Goal: Task Accomplishment & Management: Use online tool/utility

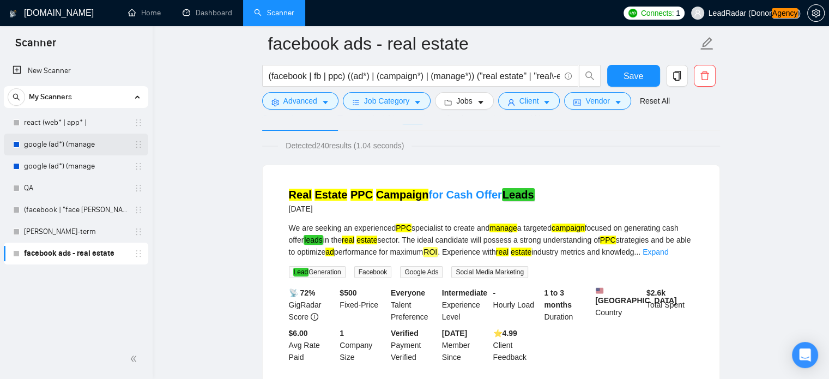
scroll to position [63, 0]
click at [319, 100] on button "Advanced" at bounding box center [300, 100] width 76 height 17
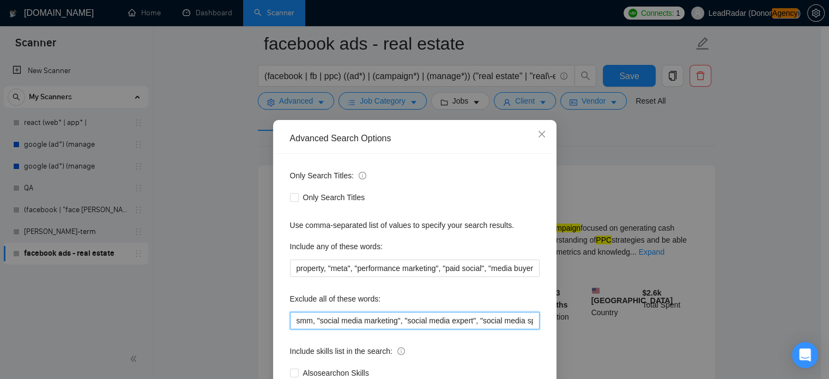
drag, startPoint x: 446, startPoint y: 327, endPoint x: 504, endPoint y: 326, distance: 57.8
click at [504, 326] on input "smm, "social media marketing", "social media expert", "social media specialist"…" at bounding box center [415, 320] width 250 height 17
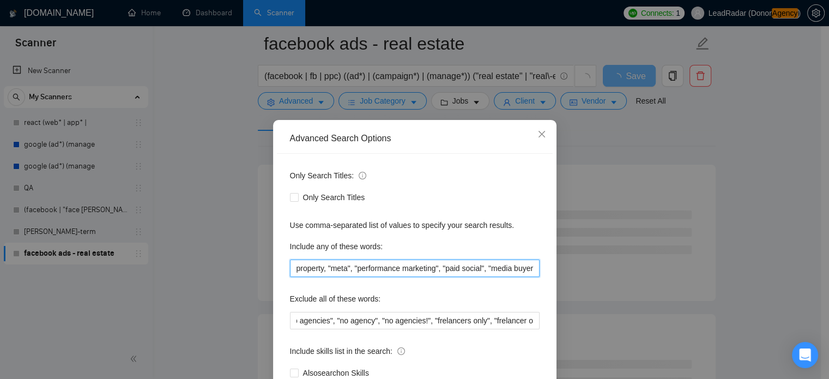
drag, startPoint x: 443, startPoint y: 259, endPoint x: 443, endPoint y: 223, distance: 36.0
click at [443, 261] on input "property, "meta", "performance marketing", "paid social", "media buyer", "paid …" at bounding box center [415, 267] width 250 height 17
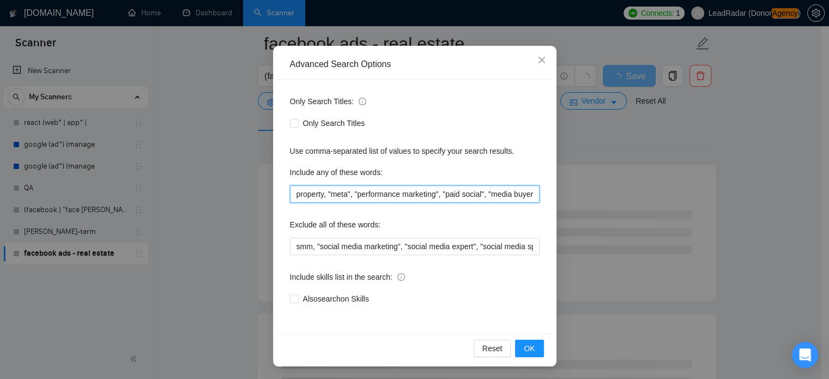
scroll to position [74, 0]
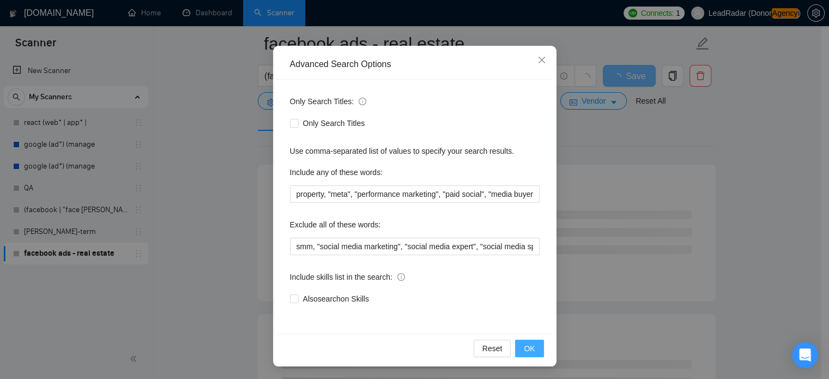
click at [531, 352] on button "OK" at bounding box center [529, 348] width 28 height 17
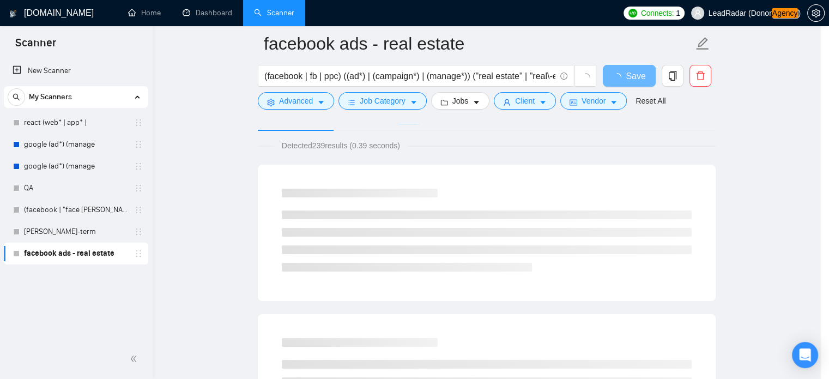
scroll to position [20, 0]
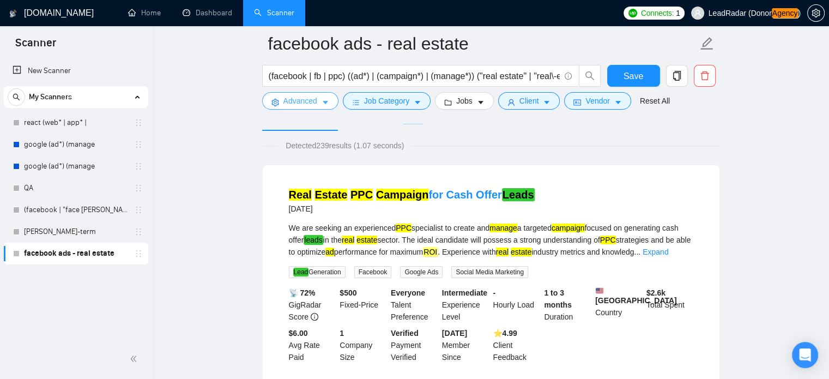
click at [328, 104] on button "Advanced" at bounding box center [300, 100] width 76 height 17
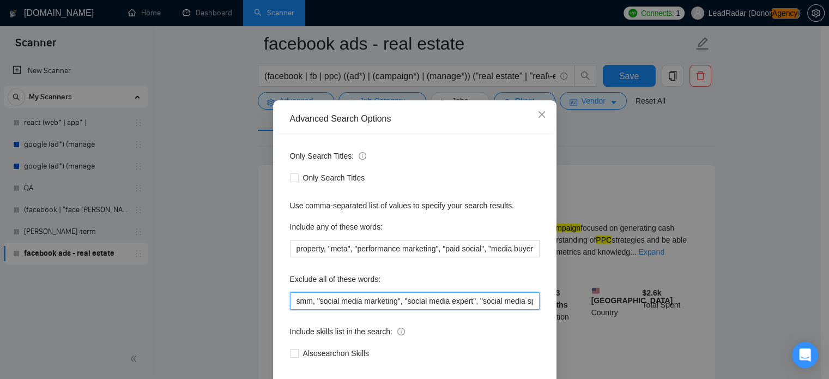
click at [503, 310] on input "smm, "social media marketing", "social media expert", "social media specialist"…" at bounding box center [415, 300] width 250 height 17
drag, startPoint x: 522, startPoint y: 322, endPoint x: 568, endPoint y: 327, distance: 46.0
click at [568, 327] on div "Advanced Search Options Only Search Titles: Only Search Titles Use comma-separa…" at bounding box center [414, 189] width 829 height 379
click at [532, 310] on input "smm, "social media marketing", "social media expert", "social media specialist"…" at bounding box center [415, 300] width 250 height 17
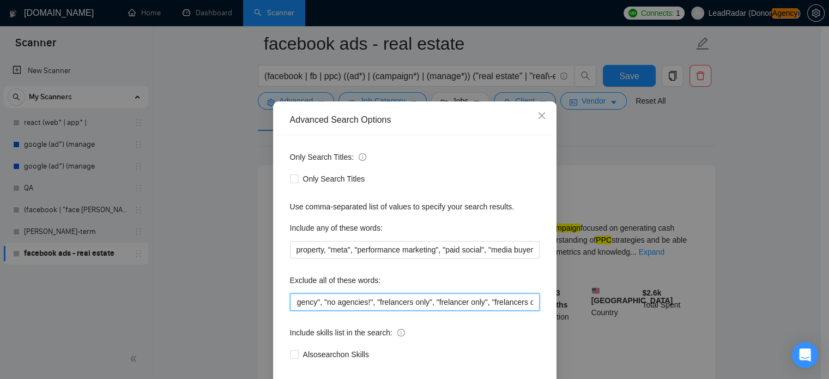
scroll to position [0, 1212]
type input "smm, "social media marketing", "social media expert", "social media specialist"…"
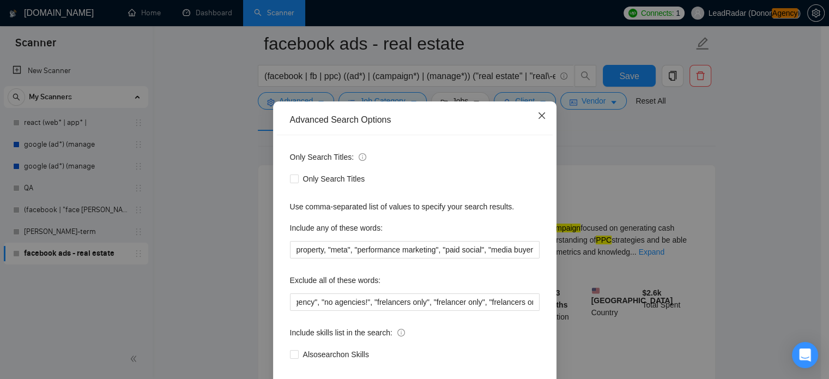
click at [537, 118] on icon "close" at bounding box center [541, 115] width 9 height 9
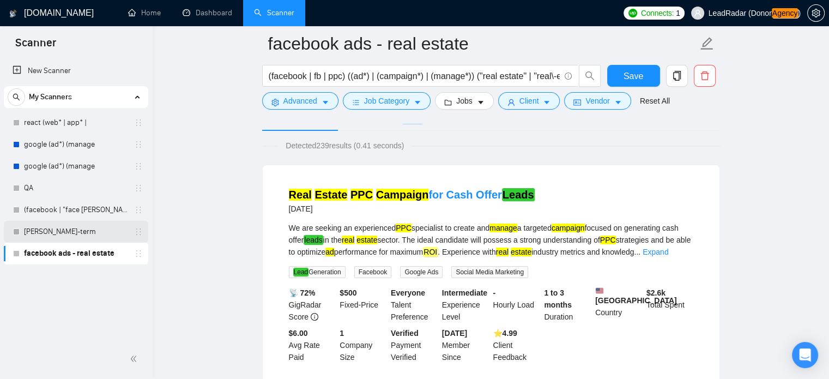
click at [46, 234] on link "[PERSON_NAME]-term" at bounding box center [76, 232] width 104 height 22
click at [607, 67] on div "Save" at bounding box center [633, 78] width 57 height 27
click at [616, 70] on button "Save" at bounding box center [633, 76] width 53 height 22
click at [55, 230] on link "[PERSON_NAME]-term" at bounding box center [76, 232] width 104 height 22
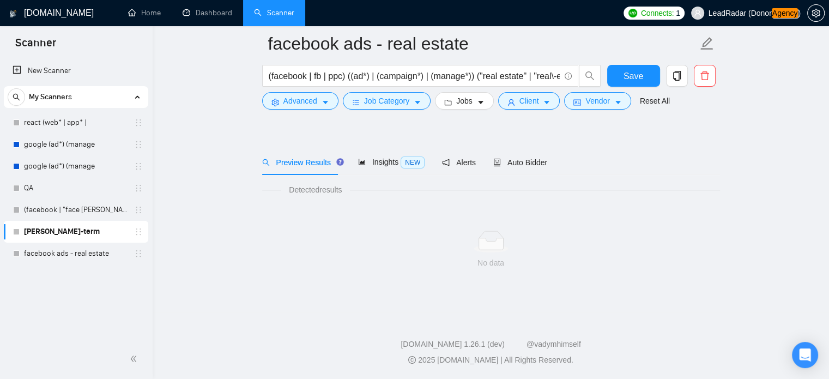
scroll to position [19, 0]
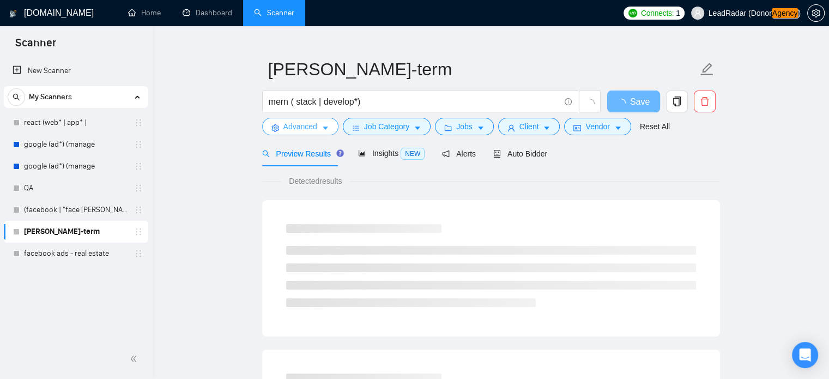
click at [304, 130] on span "Advanced" at bounding box center [300, 126] width 34 height 12
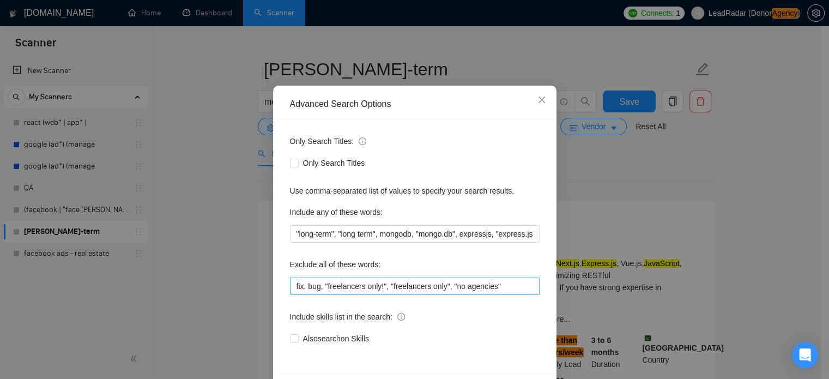
scroll to position [35, 0]
click at [497, 287] on input "fix, bug, "freelancers only!", "freelancers only", "no agencies"" at bounding box center [415, 285] width 250 height 17
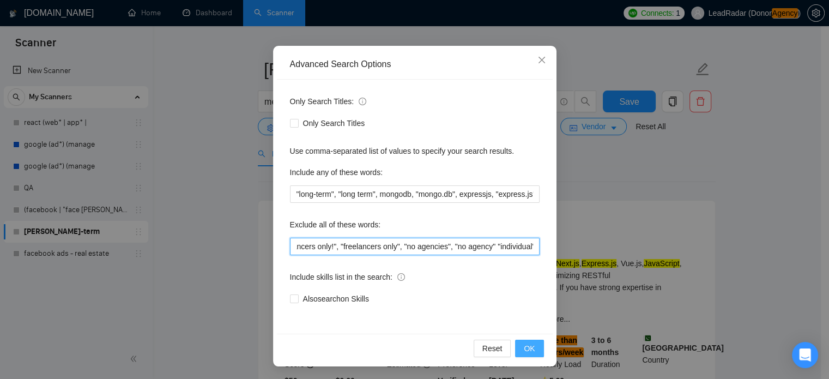
type input "fix, bug, "freelancers only!", "freelancers only", "no agencies", "no agency" "…"
click at [526, 343] on span "OK" at bounding box center [529, 348] width 11 height 12
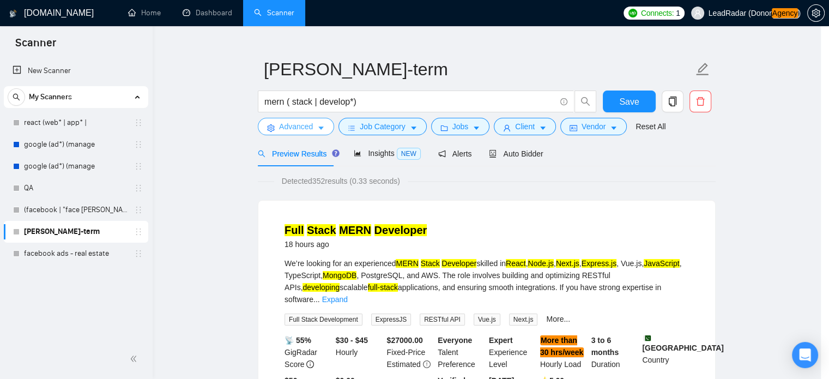
scroll to position [0, 0]
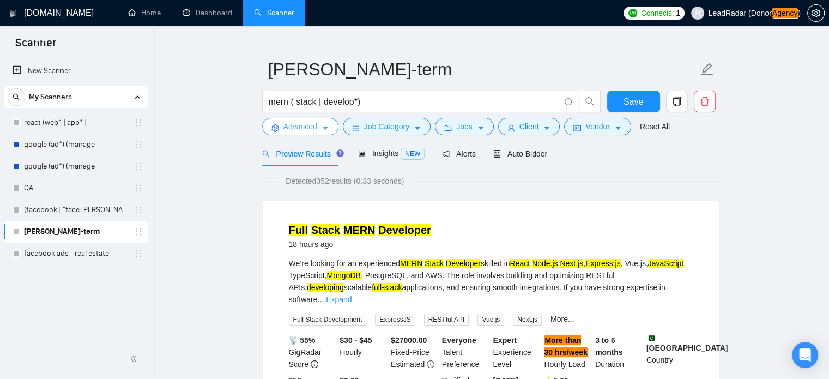
click at [299, 126] on span "Advanced" at bounding box center [300, 126] width 34 height 12
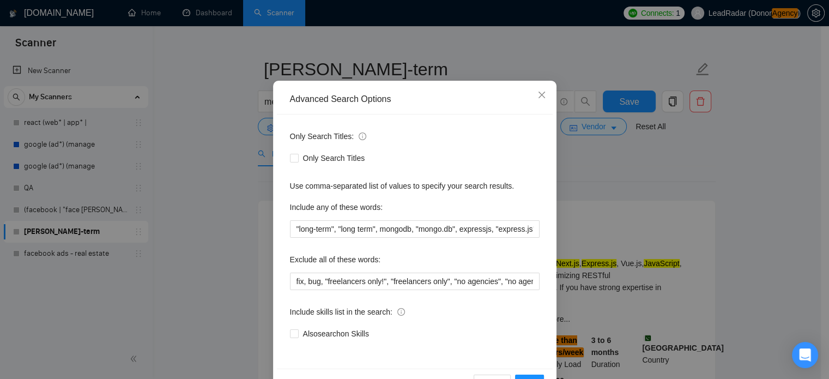
scroll to position [48, 0]
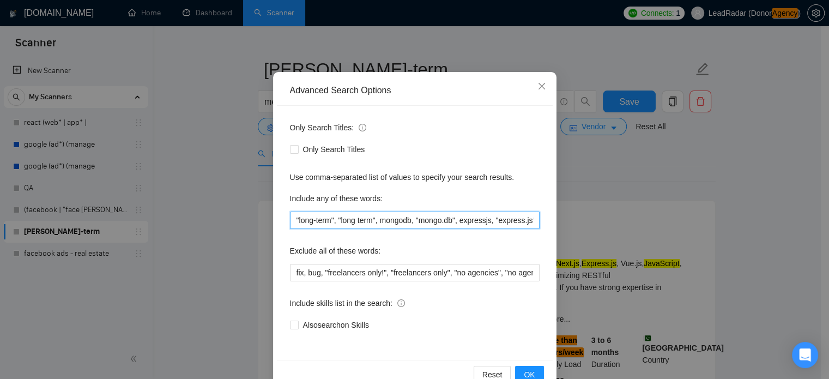
drag, startPoint x: 440, startPoint y: 222, endPoint x: 503, endPoint y: 223, distance: 62.7
click at [503, 223] on input ""long-term", "long term", mongodb, "mongo.db", expressjs, "express.js", nodejs,…" at bounding box center [415, 219] width 250 height 17
click at [532, 219] on input ""long-term", "long term", mongodb, "mongo.db", expressjs, "express.js", nodejs,…" at bounding box center [415, 219] width 250 height 17
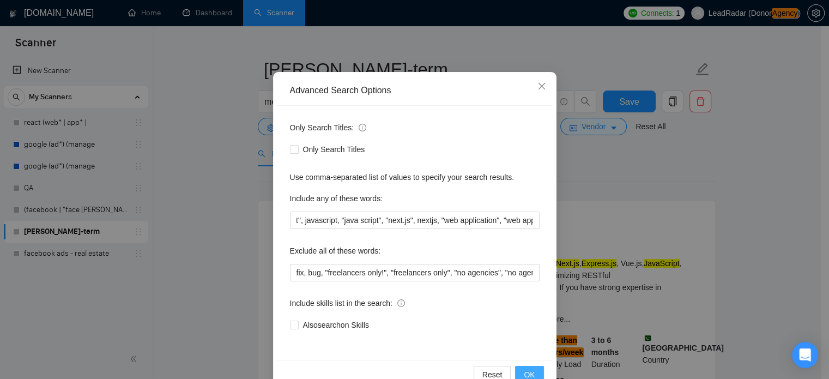
click at [524, 371] on span "OK" at bounding box center [529, 374] width 11 height 12
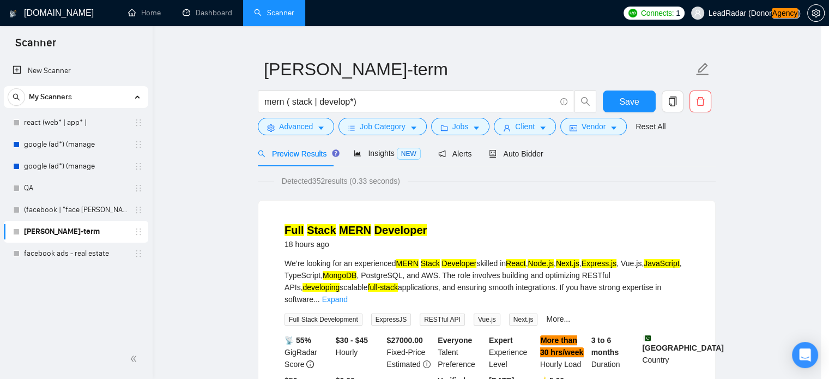
scroll to position [20, 0]
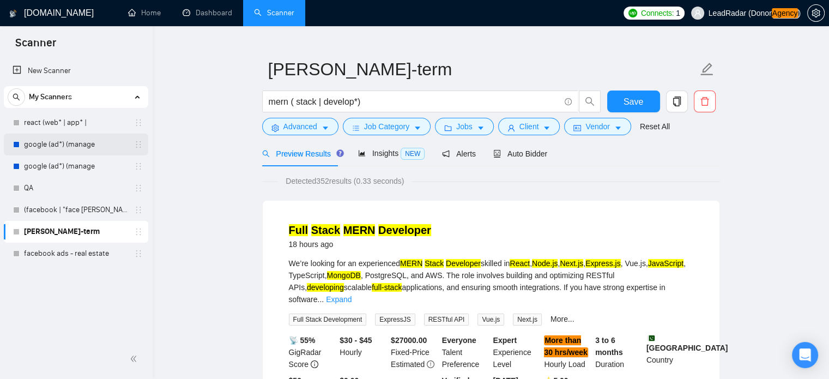
click at [50, 141] on link "google (ad*) (manage" at bounding box center [76, 145] width 104 height 22
click at [630, 105] on span "Save" at bounding box center [634, 102] width 20 height 14
click at [56, 144] on link "google (ad*) (manage" at bounding box center [76, 145] width 104 height 22
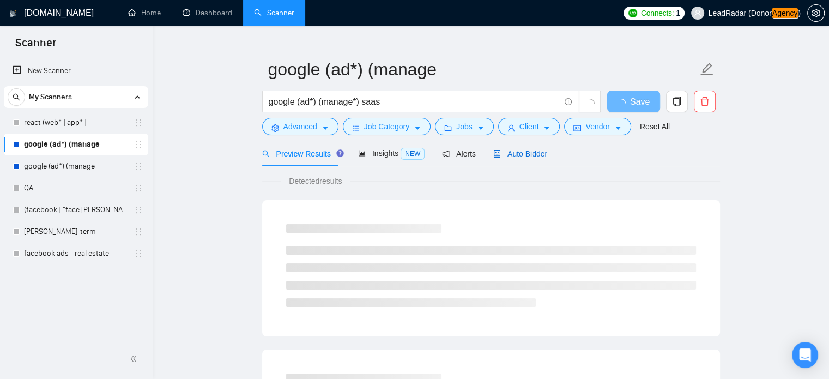
click at [535, 149] on span "Auto Bidder" at bounding box center [520, 153] width 54 height 9
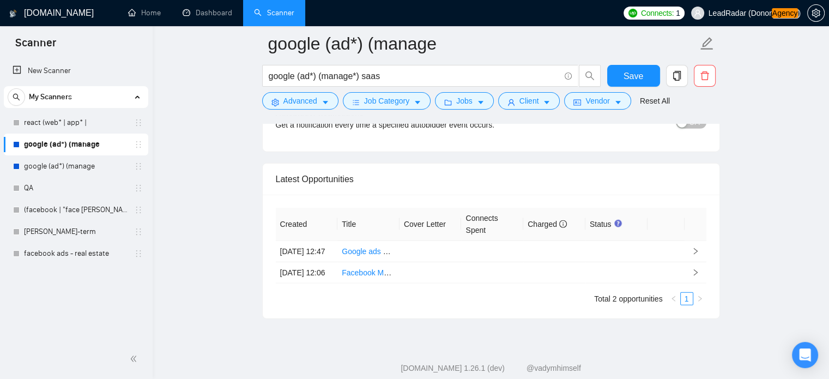
scroll to position [2595, 0]
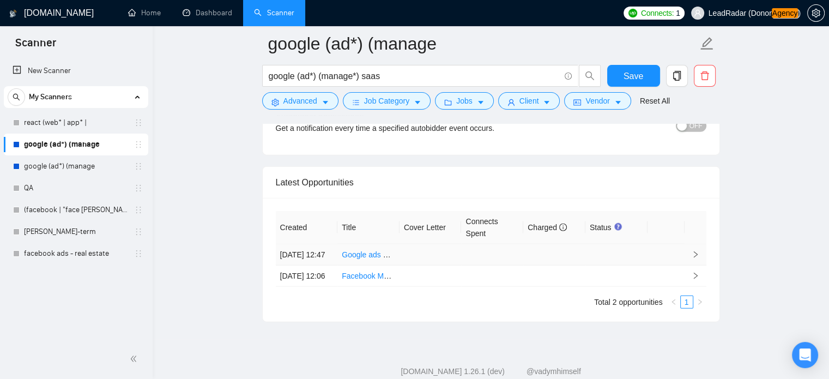
click at [679, 256] on td at bounding box center [666, 254] width 37 height 21
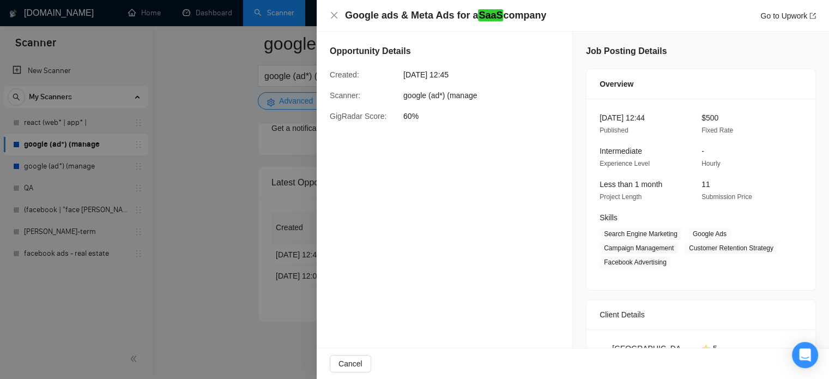
click at [217, 178] on div at bounding box center [414, 189] width 829 height 379
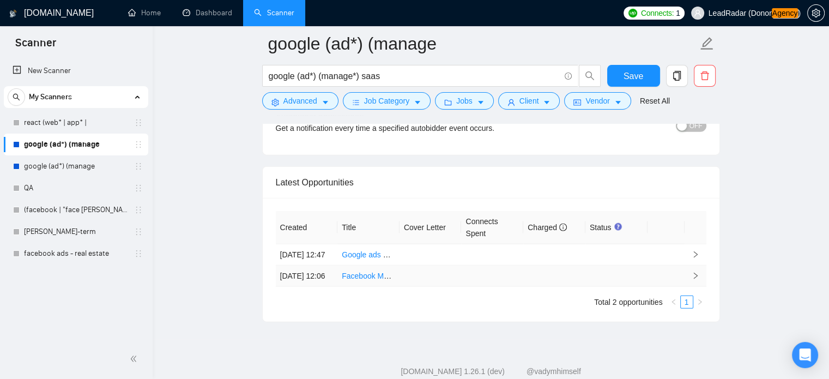
click at [379, 281] on link "Facebook Media Buyer with AI Creative Skills for Fashion Store" at bounding box center [447, 276] width 211 height 10
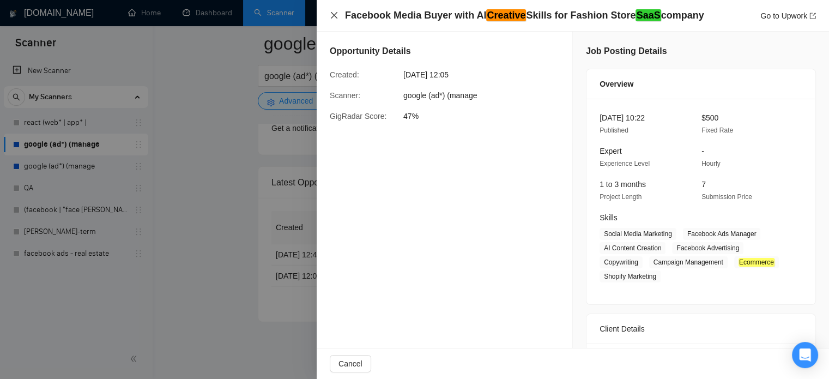
click at [335, 17] on icon "close" at bounding box center [334, 15] width 9 height 9
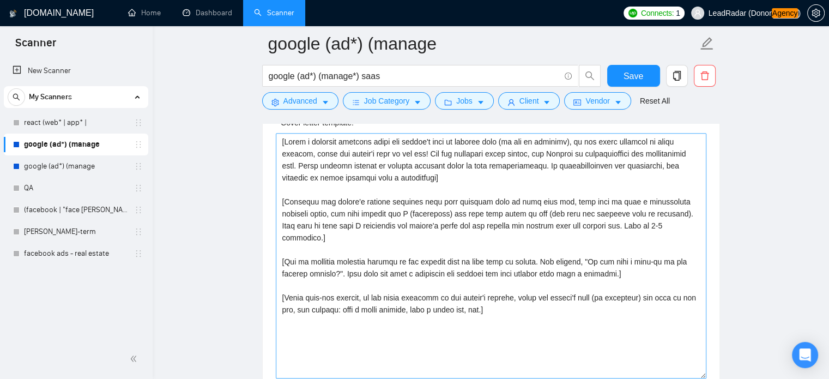
scroll to position [1204, 0]
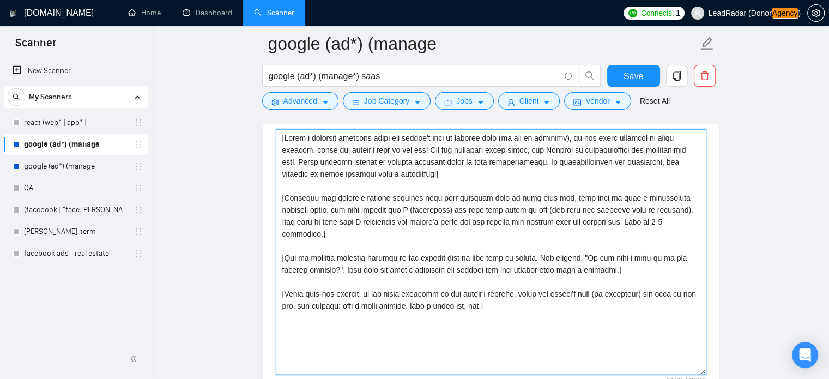
click at [453, 167] on textarea "Cover letter template:" at bounding box center [491, 251] width 431 height 245
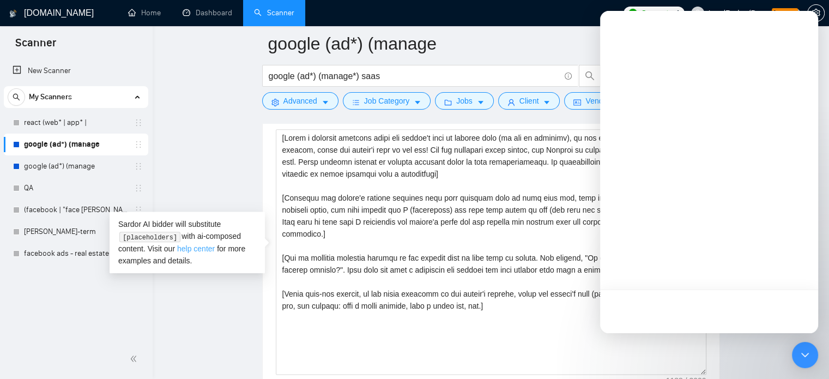
click at [206, 250] on link "help center" at bounding box center [196, 248] width 38 height 9
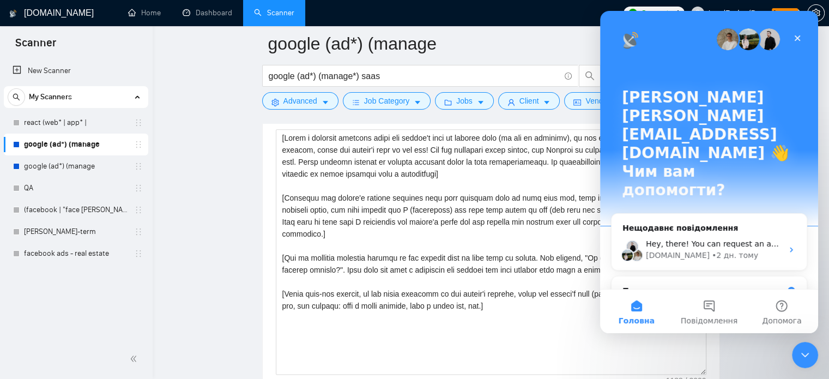
scroll to position [0, 0]
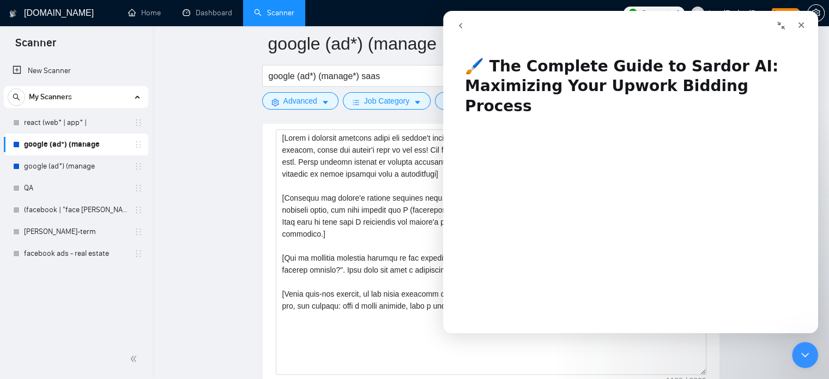
click at [456, 20] on button "go back" at bounding box center [460, 25] width 21 height 21
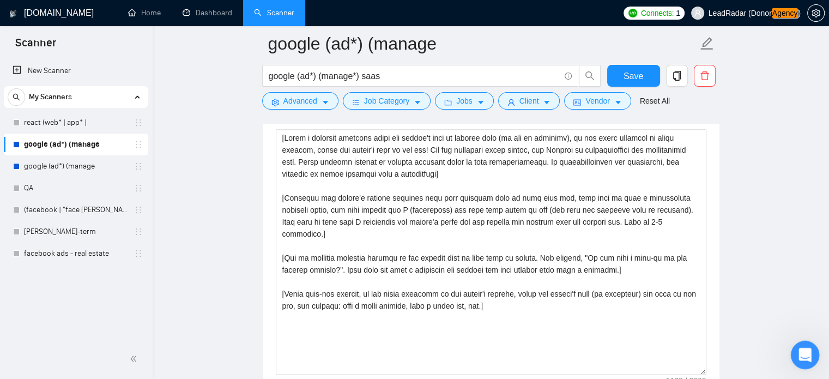
click at [800, 360] on div "Відкрити програму для спілкування Intercom" at bounding box center [803, 353] width 36 height 36
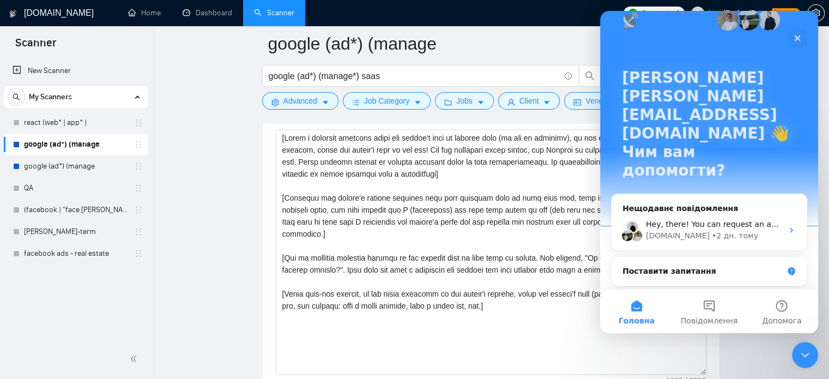
scroll to position [20, 0]
drag, startPoint x: 817, startPoint y: 134, endPoint x: 1419, endPoint y: 159, distance: 603.4
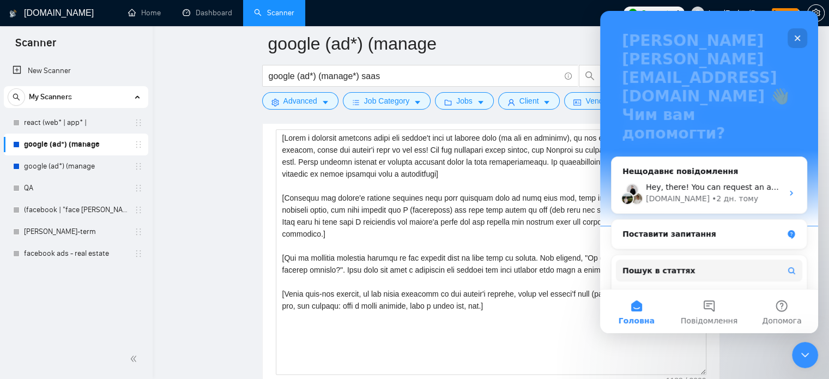
scroll to position [111, 0]
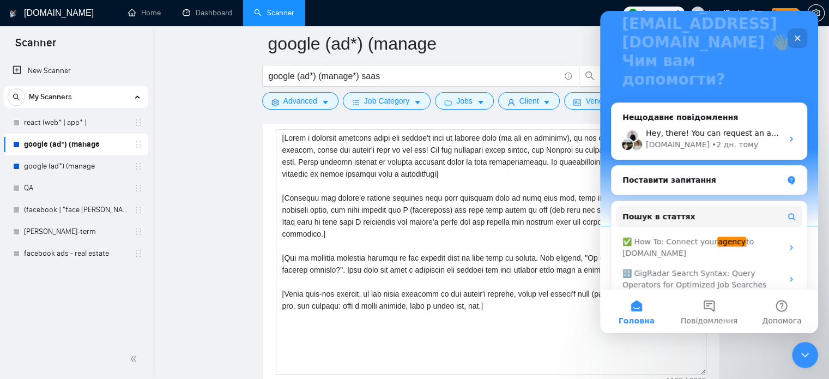
click at [689, 319] on div "Sardor AI Prompt Library" at bounding box center [702, 324] width 160 height 11
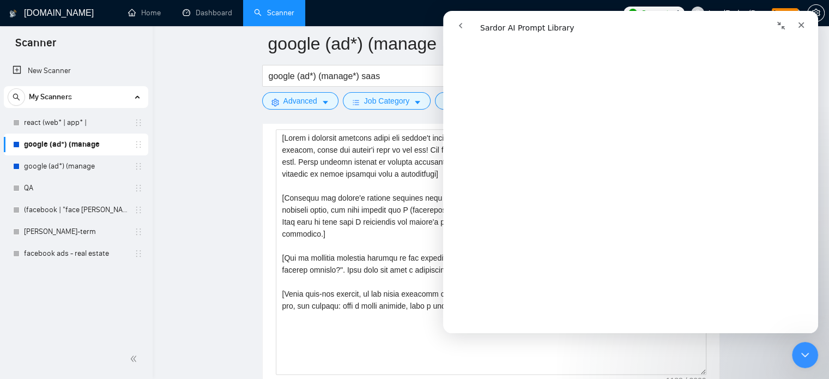
scroll to position [3281, 0]
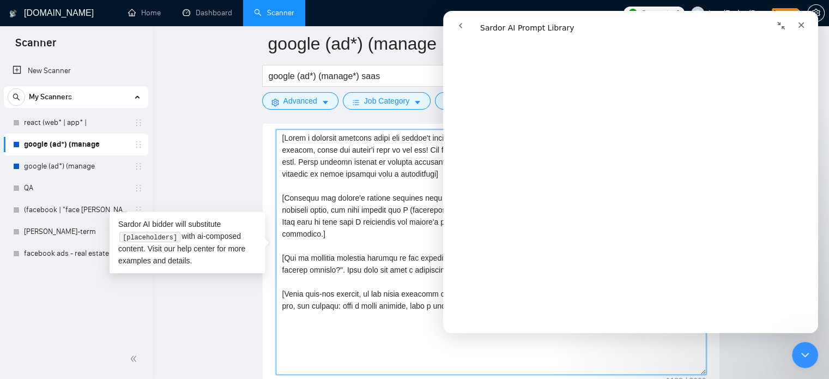
click at [359, 179] on textarea "Cover letter template:" at bounding box center [491, 251] width 431 height 245
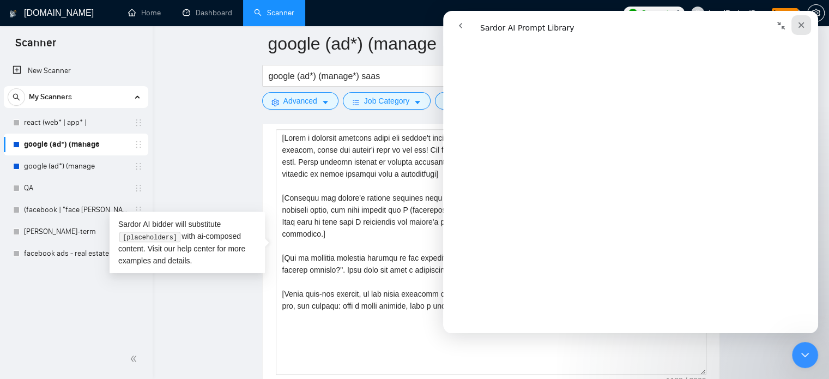
click at [801, 28] on icon "Закрити" at bounding box center [801, 25] width 9 height 9
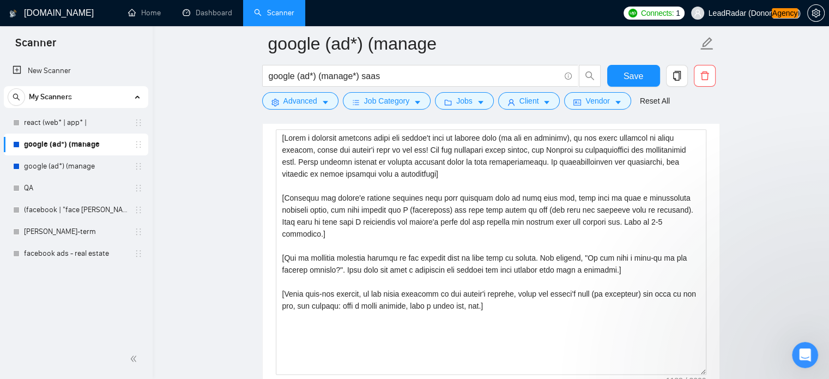
scroll to position [0, 0]
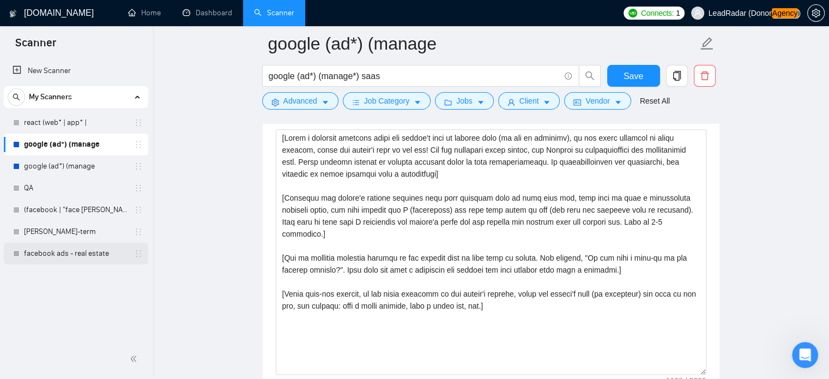
click at [46, 257] on link "facebook ads - real estate" at bounding box center [76, 254] width 104 height 22
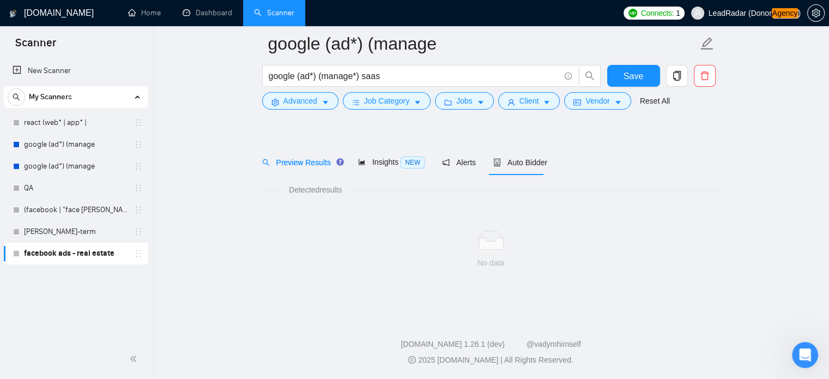
scroll to position [19, 0]
